Goal: Find contact information: Find contact information

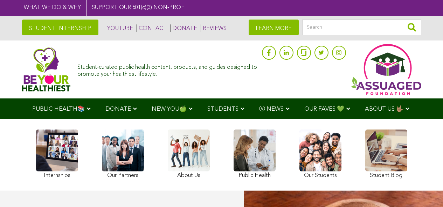
click at [139, 28] on link "CONTACT" at bounding box center [151, 28] width 30 height 8
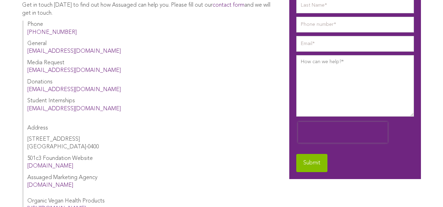
scroll to position [31, 0]
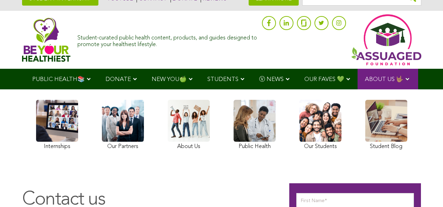
click at [27, 38] on img at bounding box center [46, 39] width 49 height 44
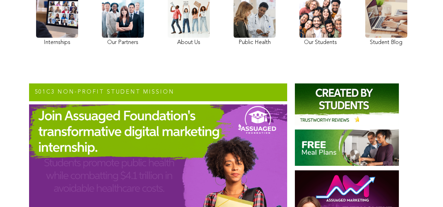
scroll to position [167, 0]
